Goal: Task Accomplishment & Management: Manage account settings

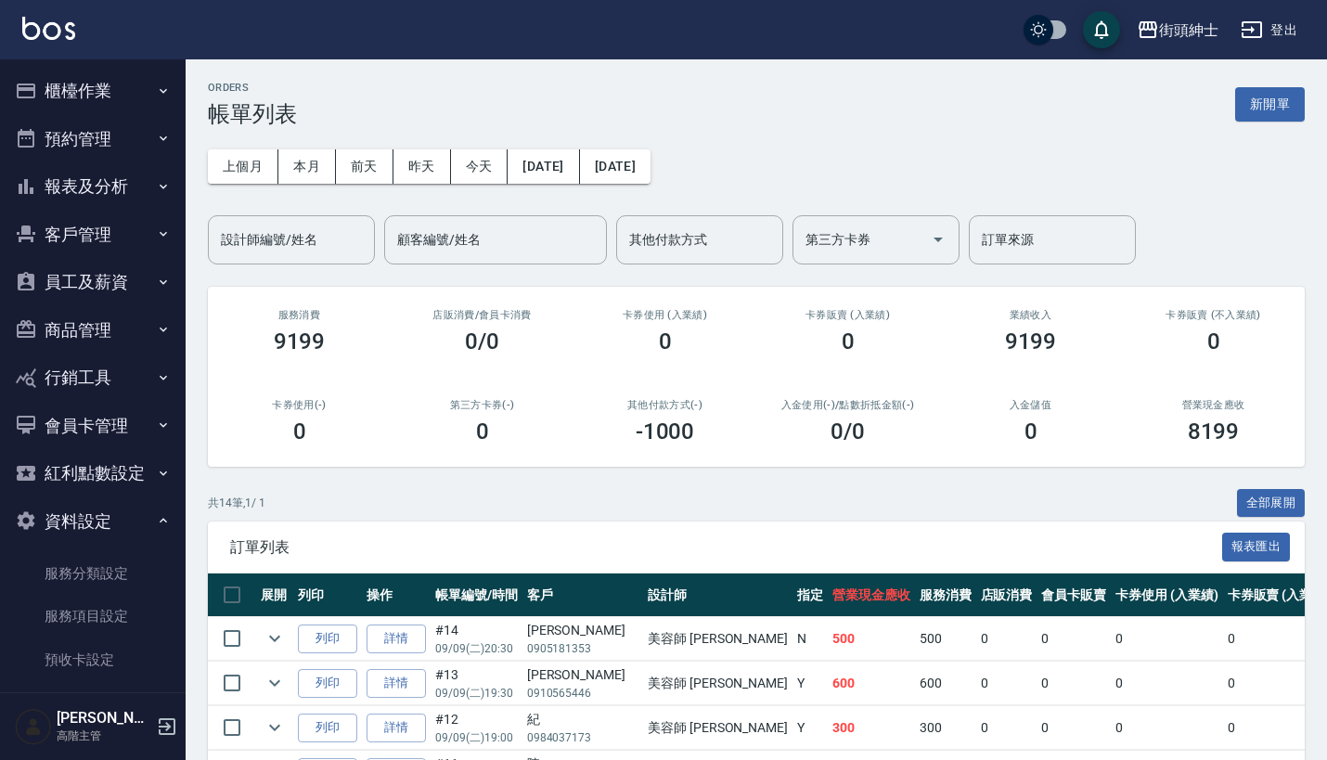
scroll to position [312, 0]
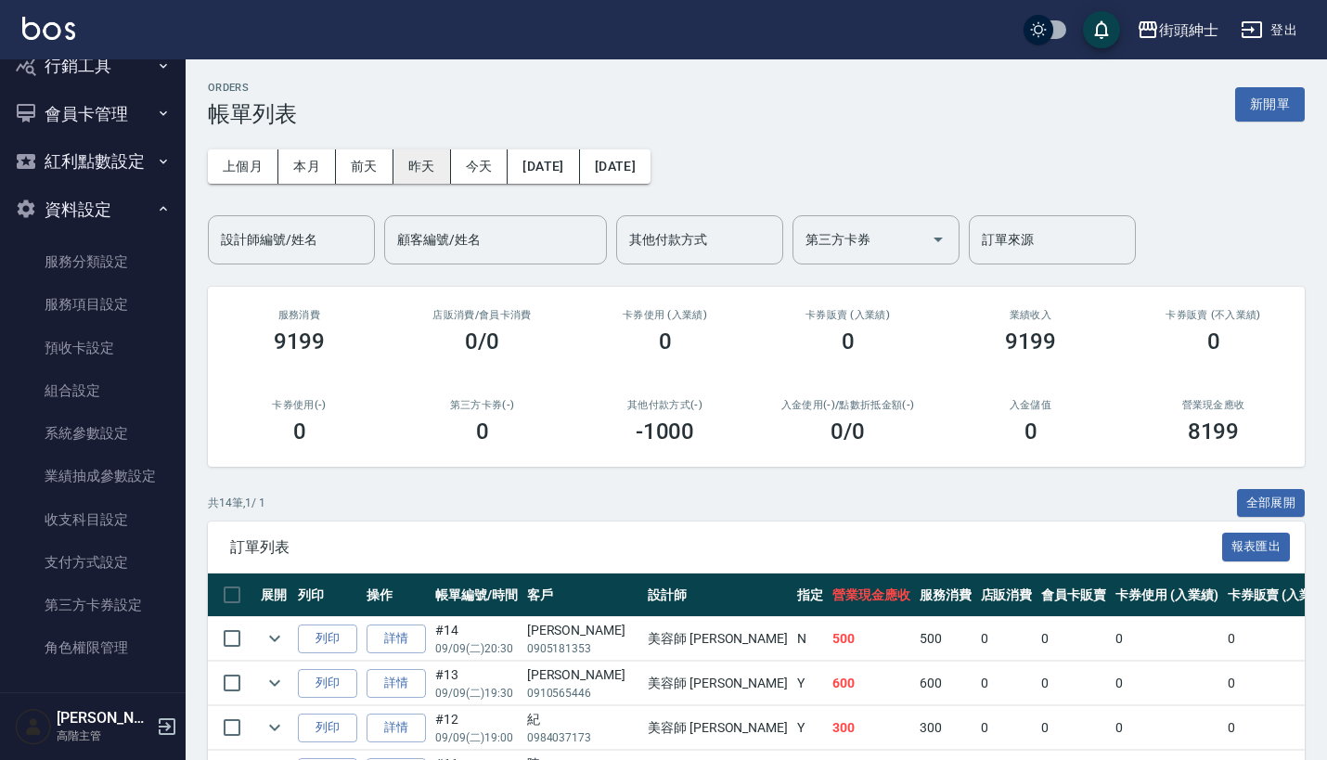
click at [435, 161] on button "昨天" at bounding box center [422, 166] width 58 height 34
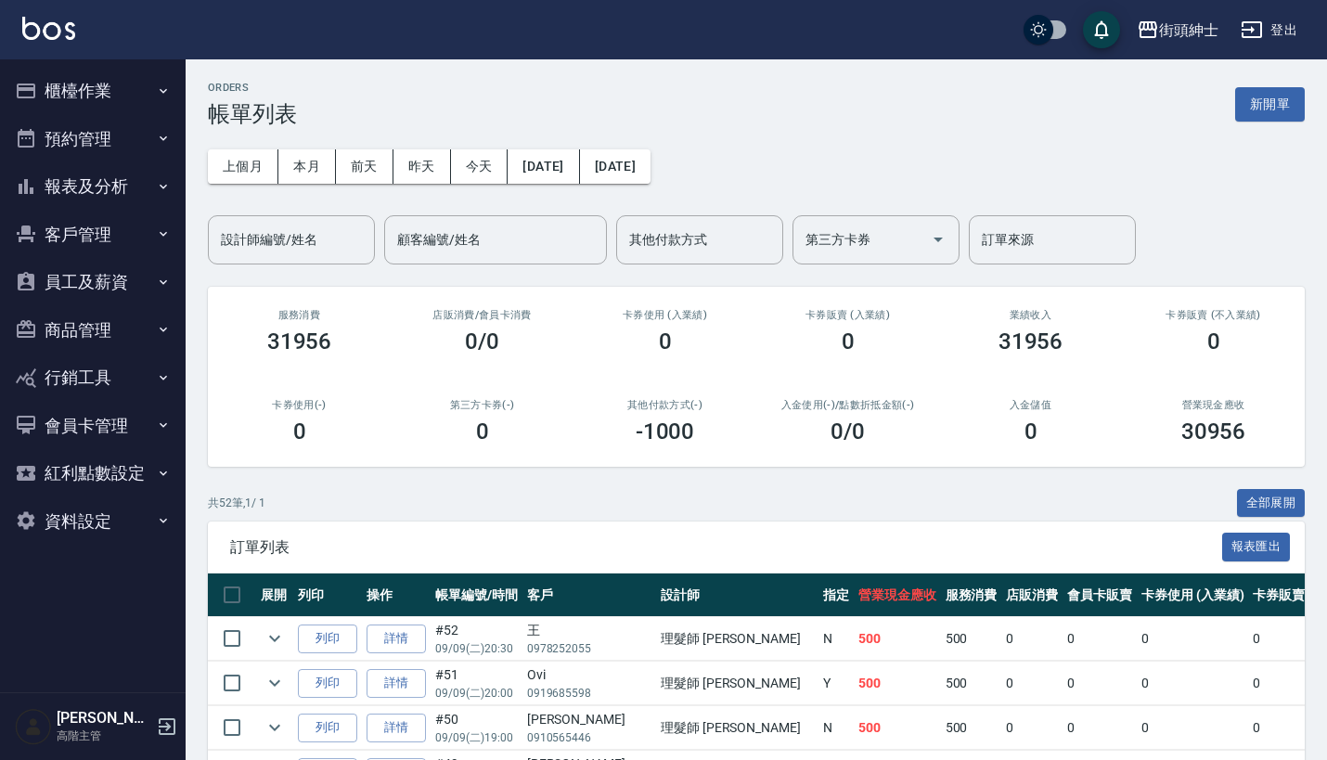
click at [120, 147] on button "預約管理" at bounding box center [92, 139] width 171 height 48
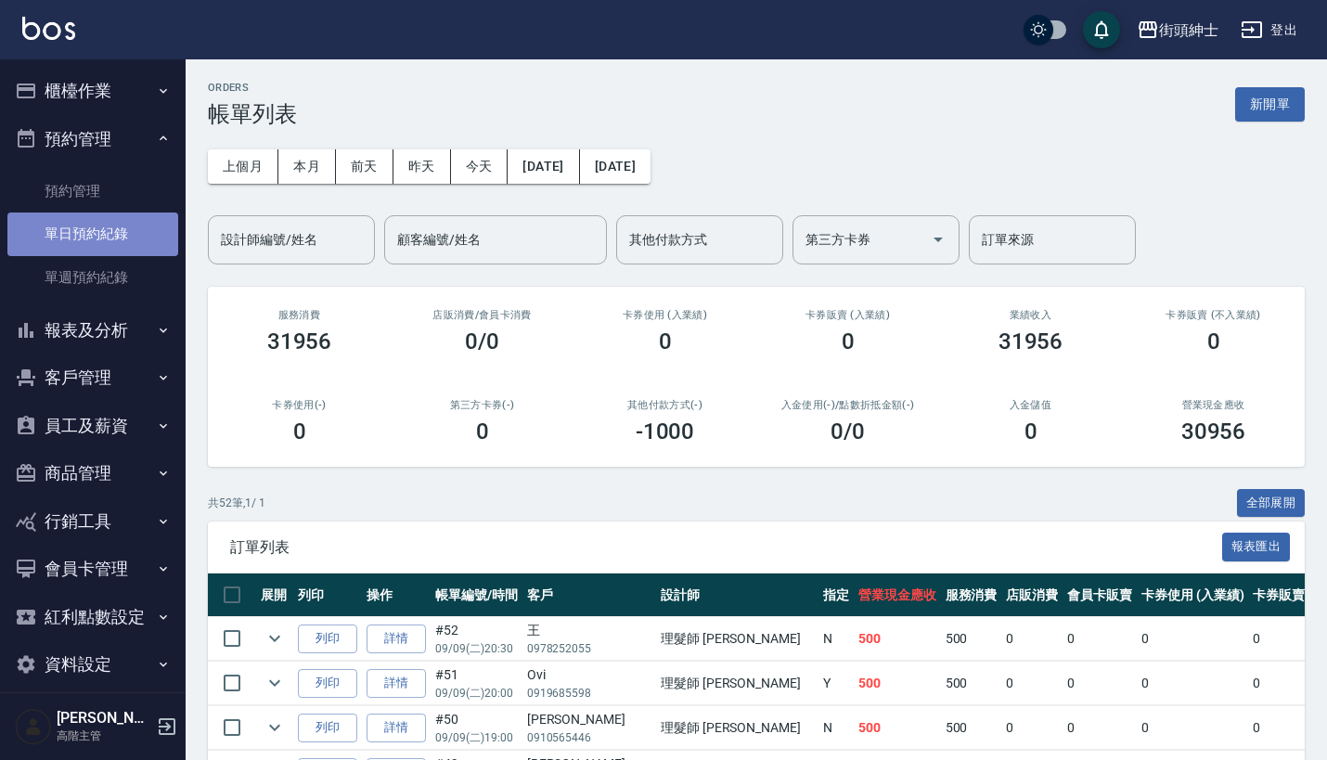
click at [124, 238] on link "單日預約紀錄" at bounding box center [92, 234] width 171 height 43
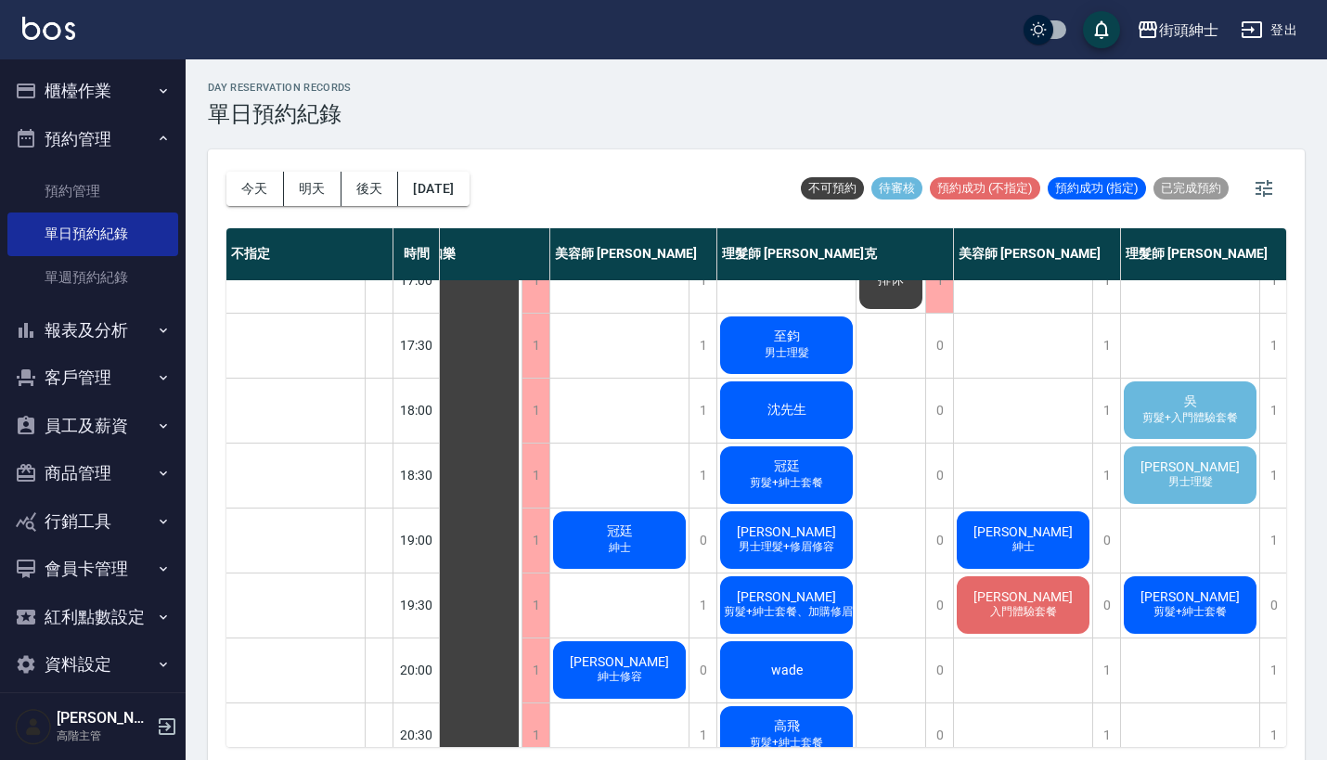
scroll to position [769, 57]
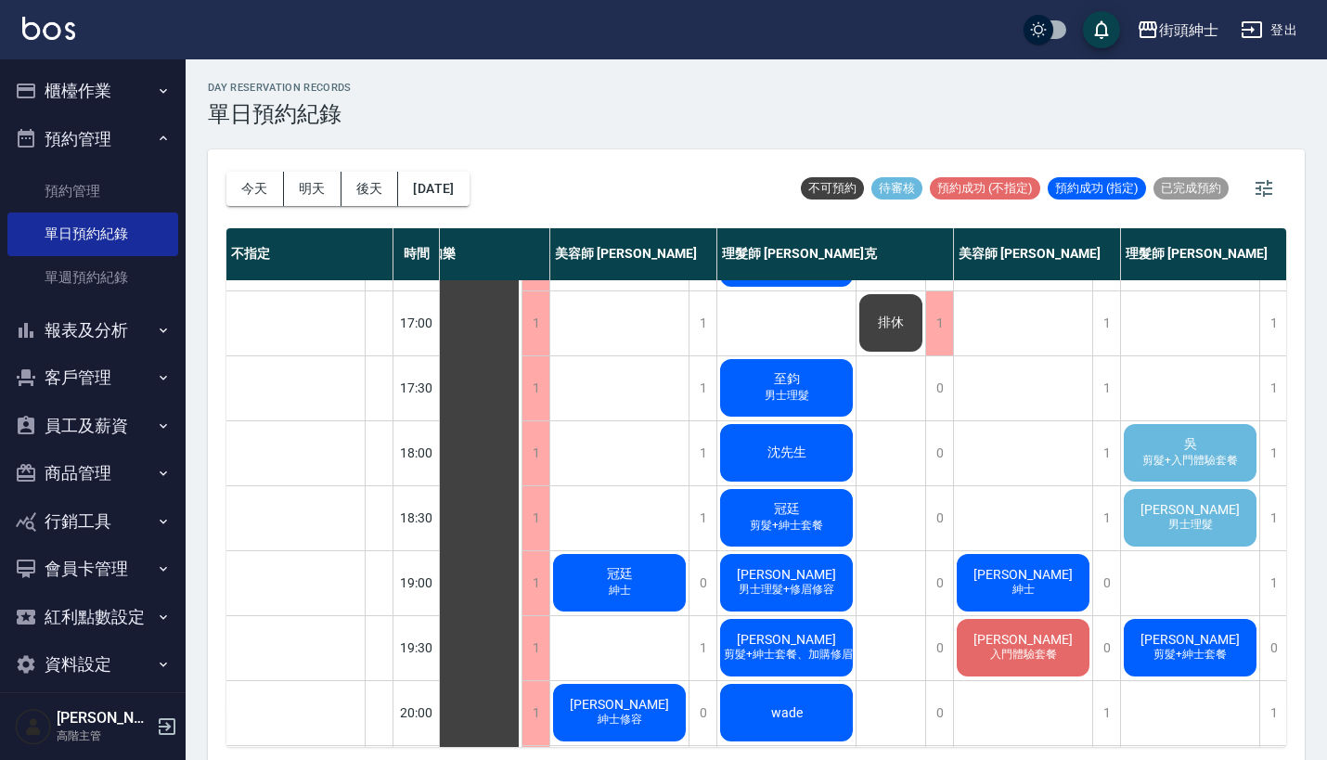
click at [1154, 458] on span "剪髮+入門體驗套餐" at bounding box center [1190, 461] width 103 height 16
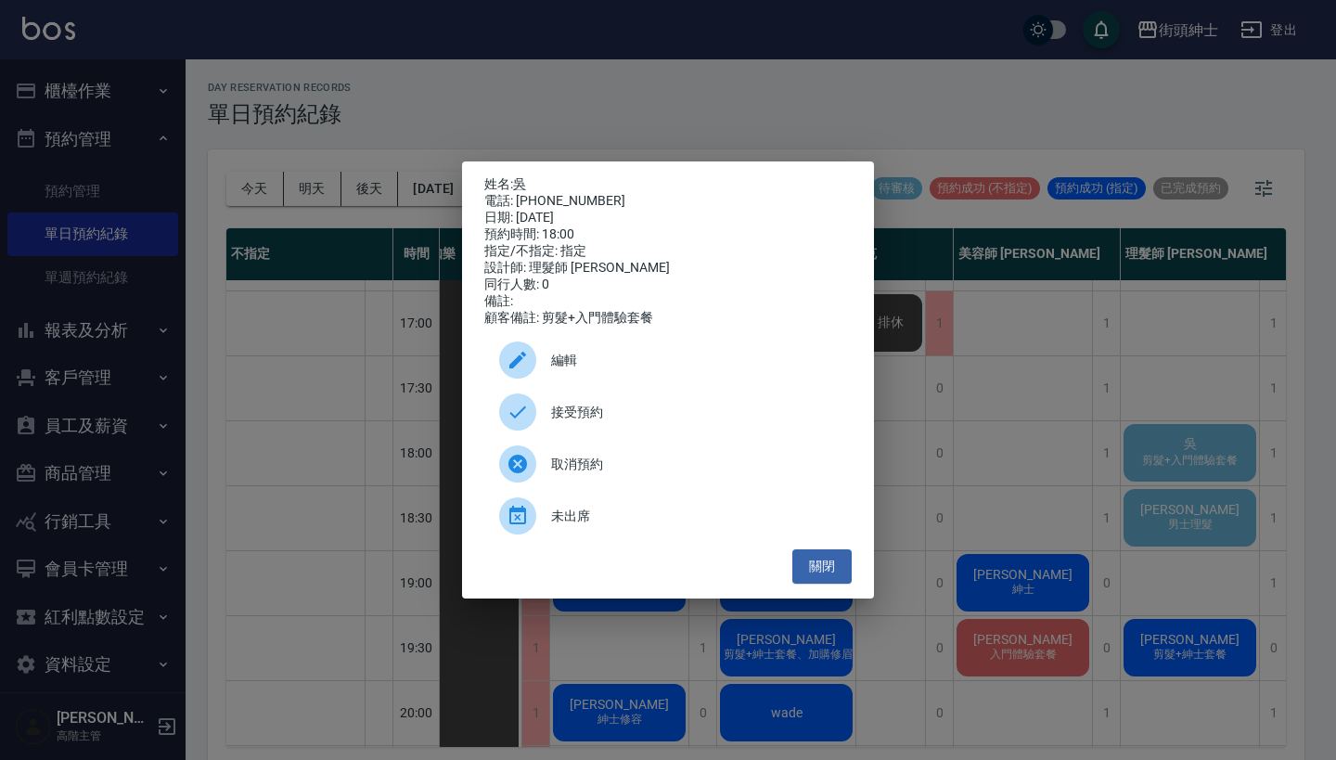
click at [612, 414] on span "接受預約" at bounding box center [694, 412] width 286 height 19
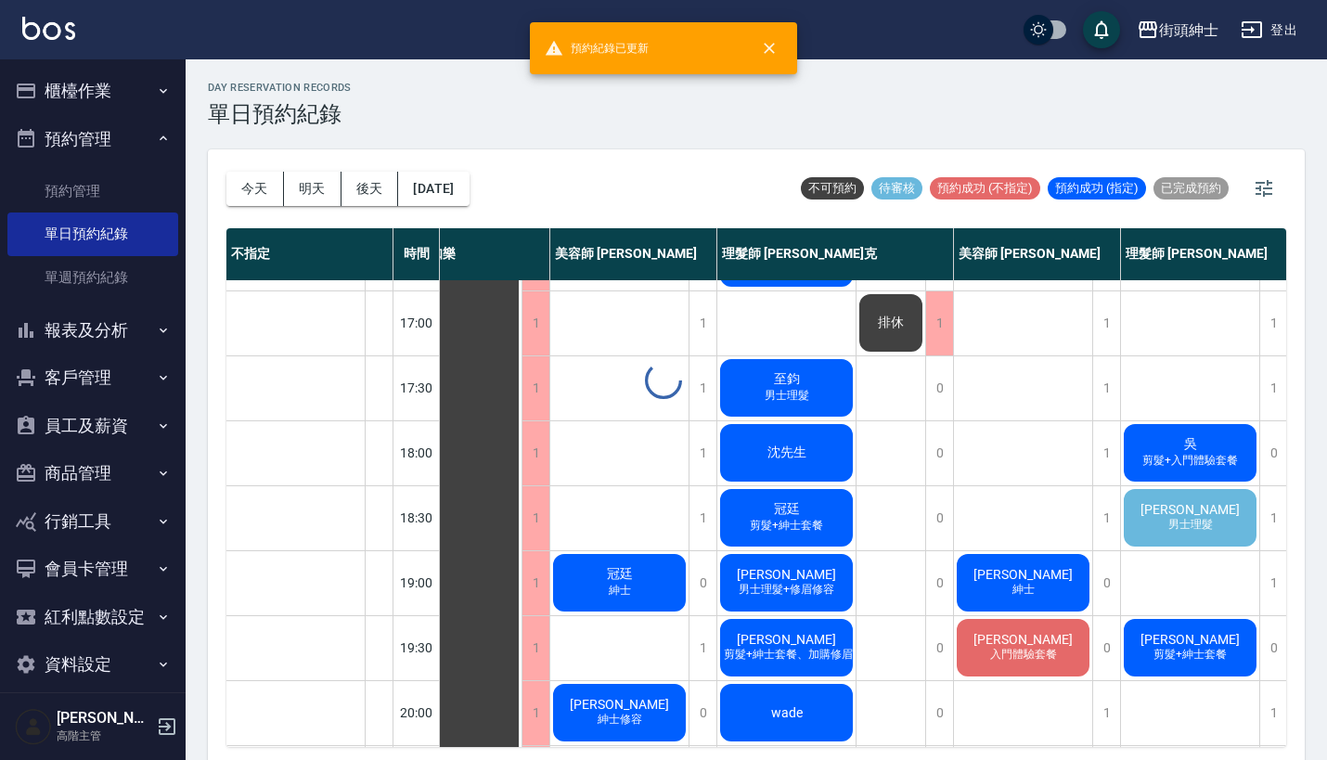
click at [1175, 514] on div "day Reservation records 單日預約紀錄 [DATE] [DATE] [DATE] [DATE] 不可預約 待審核 預約成功 (不指定) …" at bounding box center [756, 412] width 1141 height 706
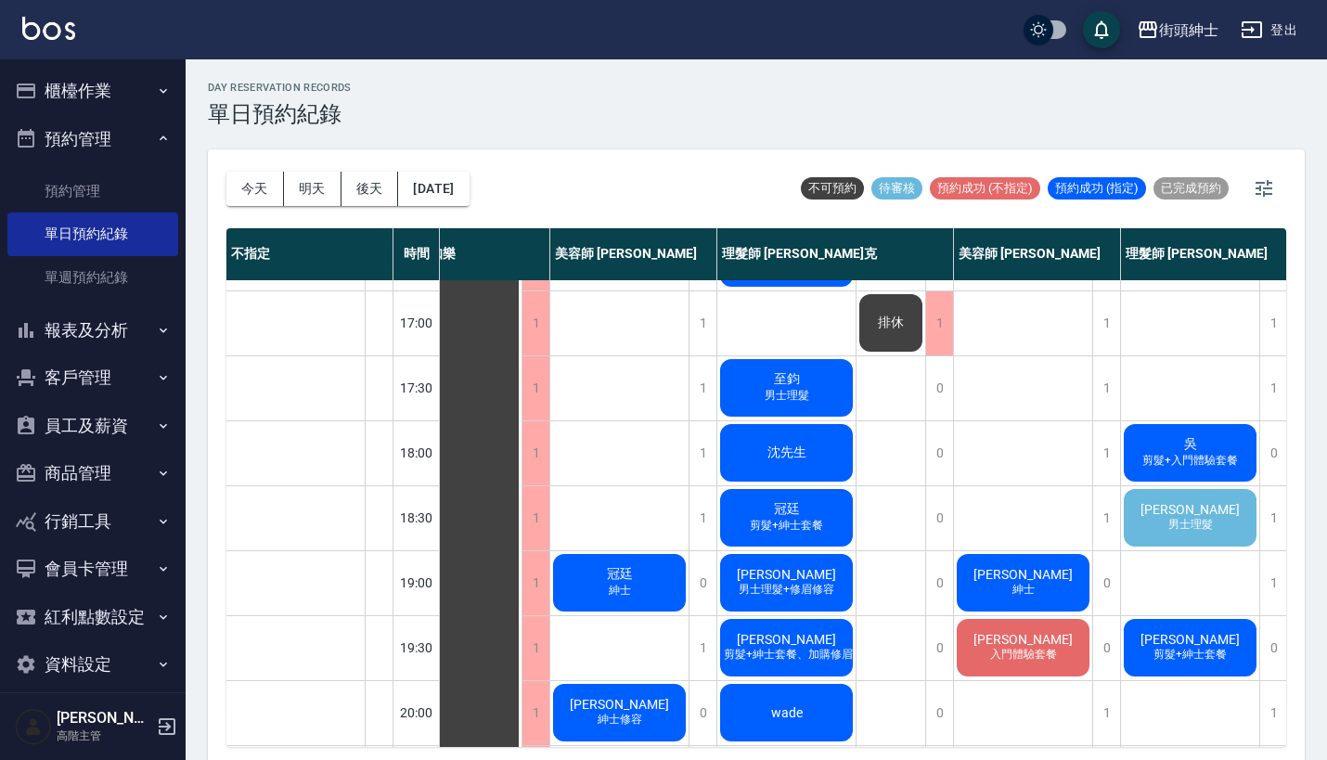
click at [1141, 504] on div "[PERSON_NAME] 男士理髮" at bounding box center [1190, 517] width 138 height 63
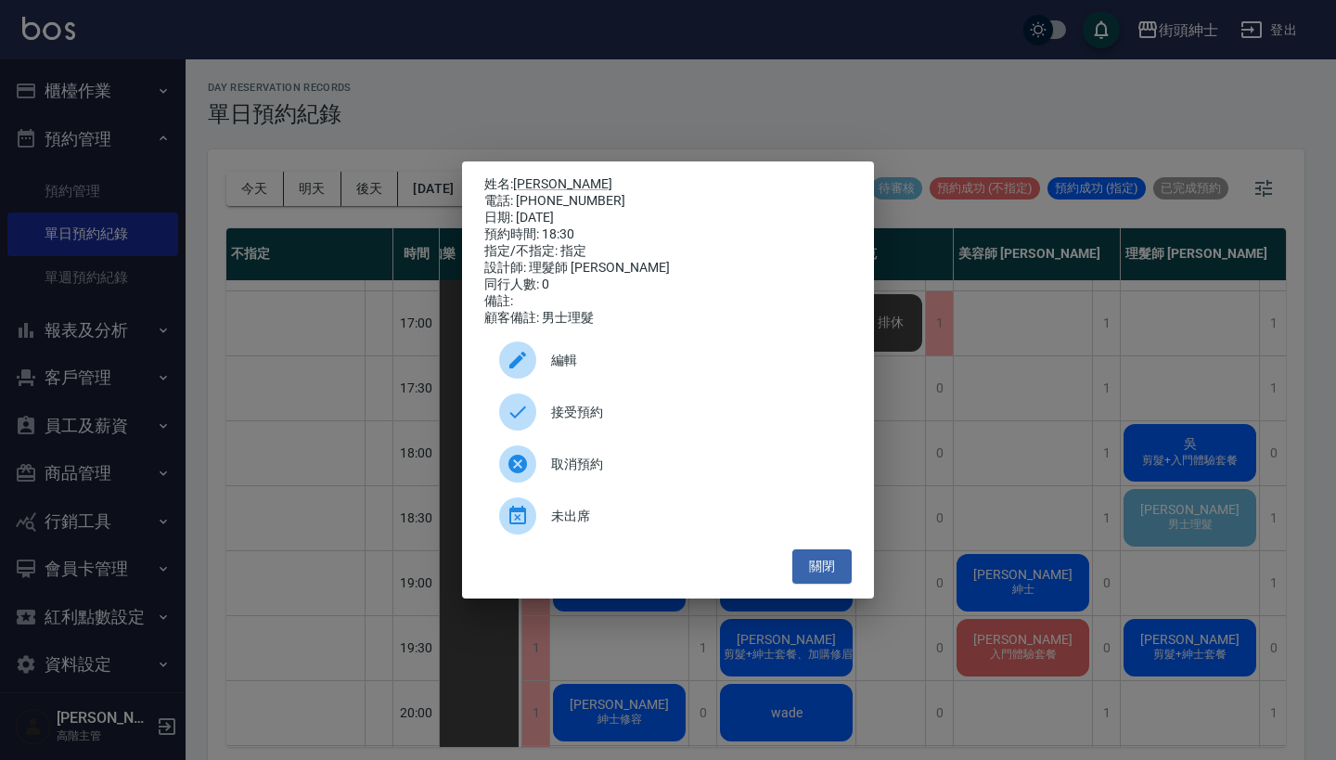
click at [690, 422] on span "接受預約" at bounding box center [694, 412] width 286 height 19
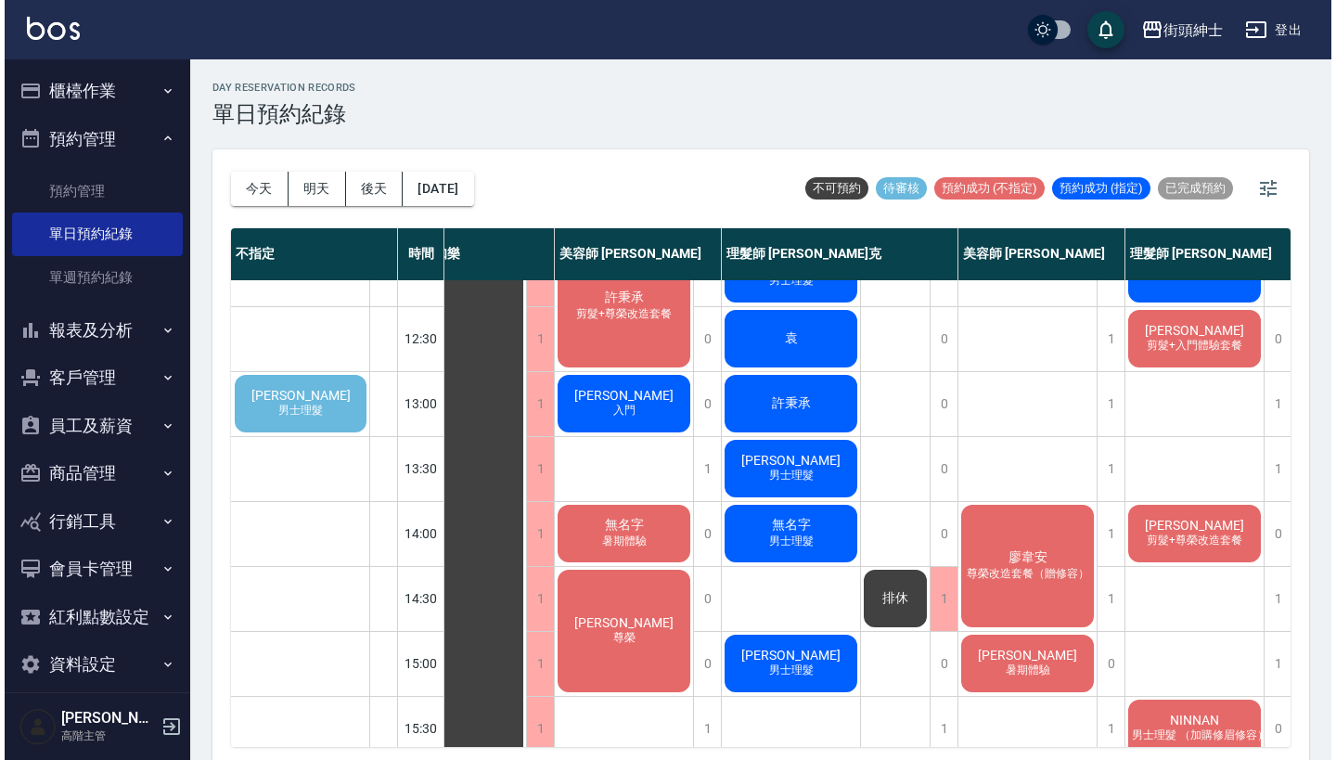
scroll to position [94, 57]
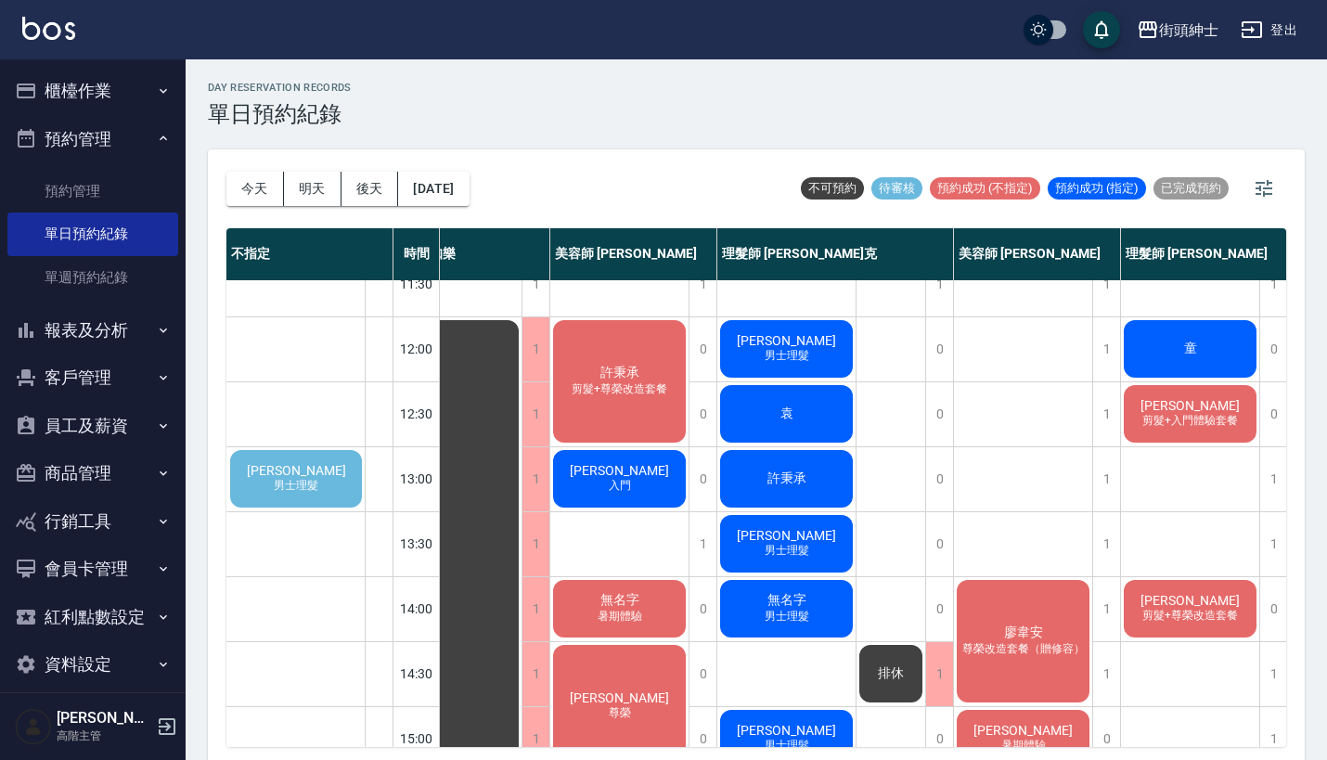
click at [293, 480] on span "男士理髮" at bounding box center [296, 486] width 52 height 16
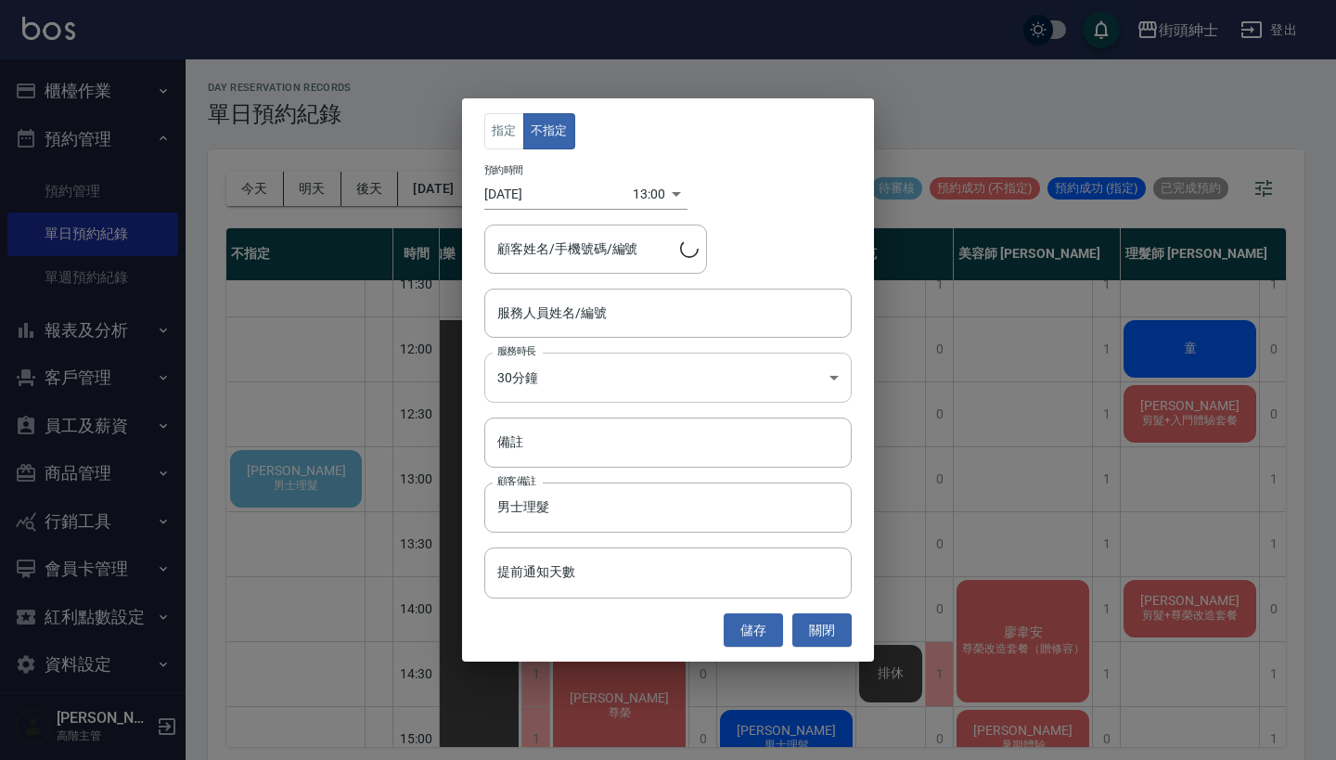
type input "[PERSON_NAME]/0922120695"
click at [588, 321] on input "服務人員姓名/編號" at bounding box center [668, 313] width 351 height 32
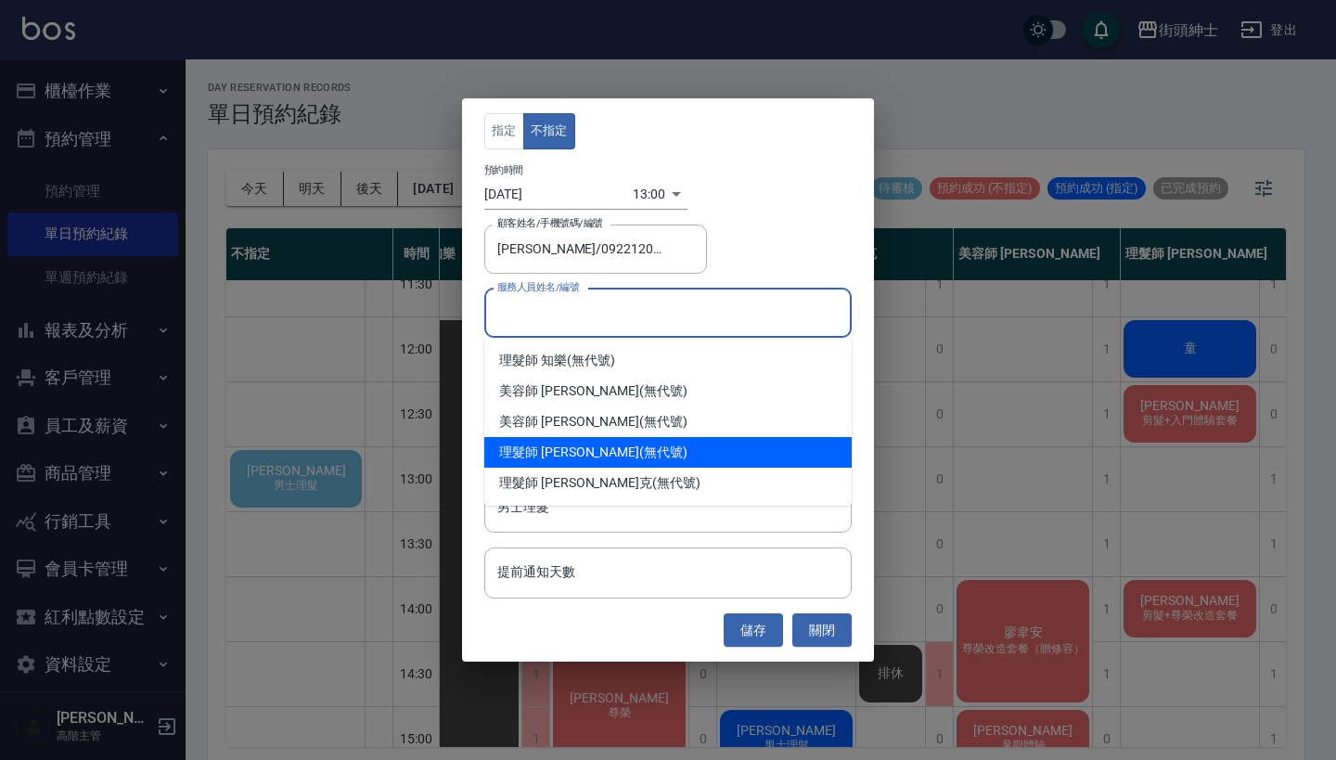
click at [613, 454] on div "理髮師 [PERSON_NAME] (無代號)" at bounding box center [667, 452] width 367 height 31
type input "理髮師 [PERSON_NAME](無代號)"
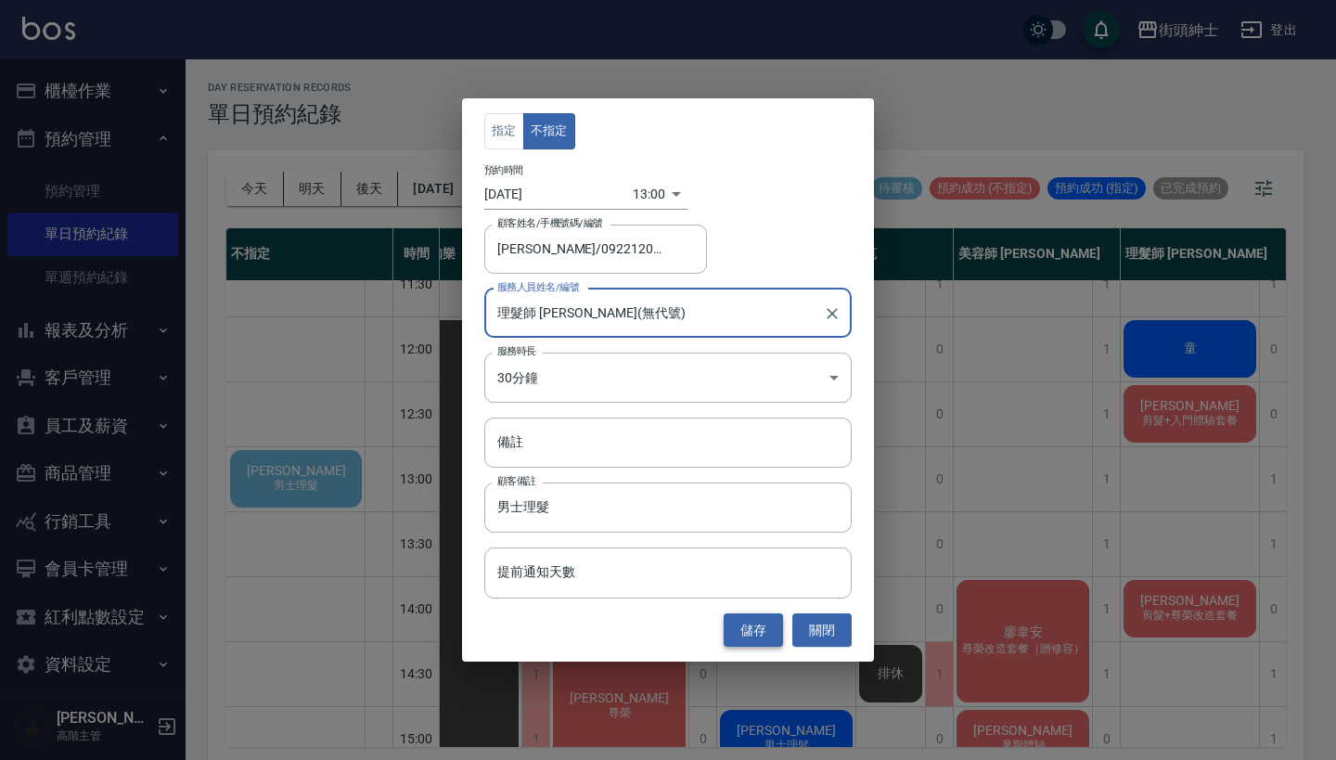
click at [760, 628] on button "儲存" at bounding box center [753, 630] width 59 height 34
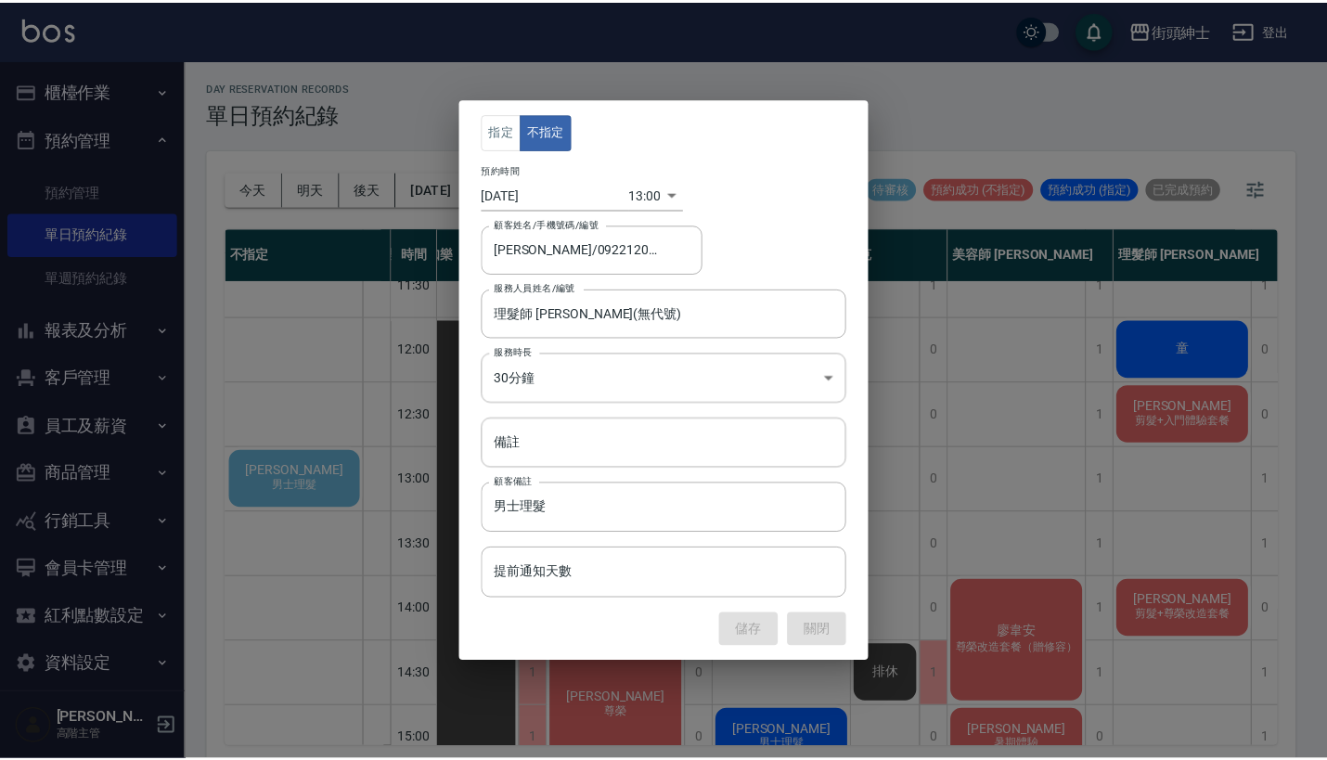
scroll to position [94, 0]
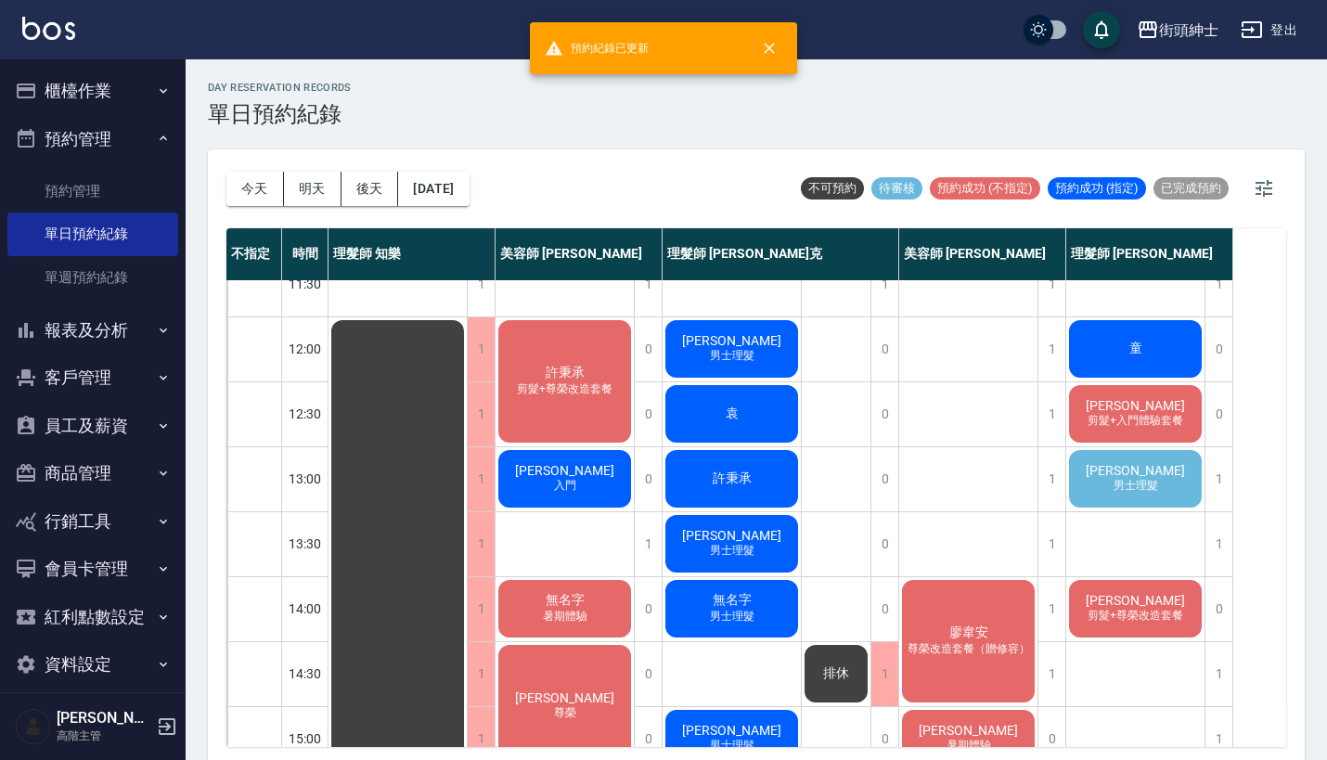
click at [1168, 475] on span "[PERSON_NAME]" at bounding box center [1135, 470] width 107 height 15
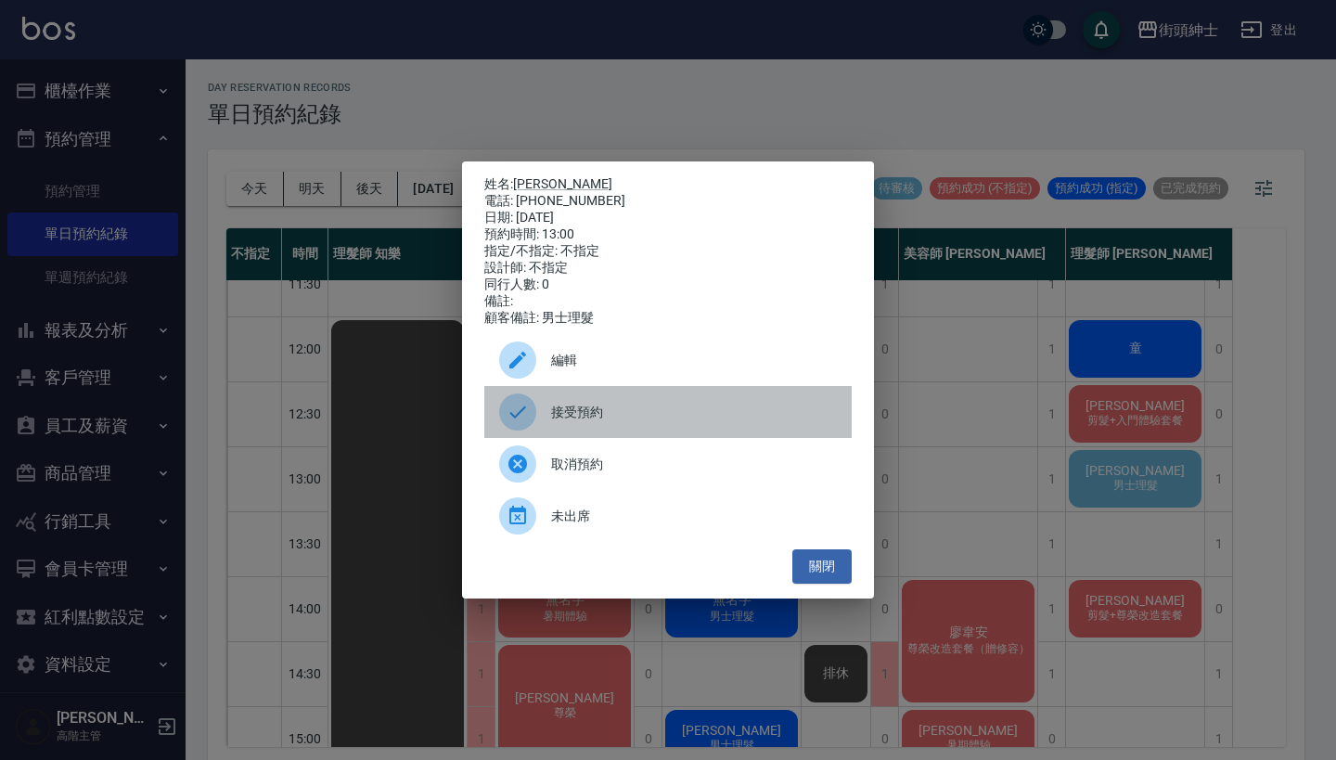
click at [638, 411] on span "接受預約" at bounding box center [694, 412] width 286 height 19
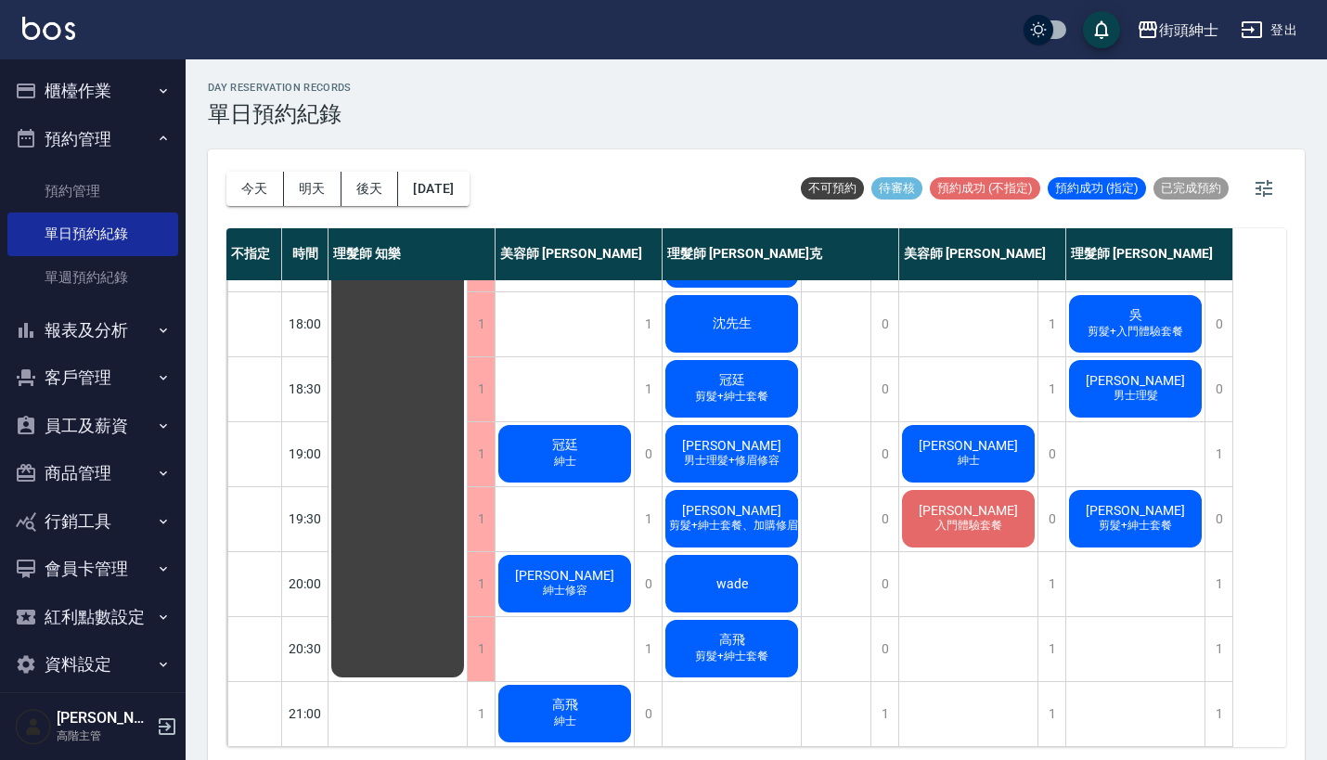
scroll to position [913, 0]
